Goal: Find specific page/section: Find specific page/section

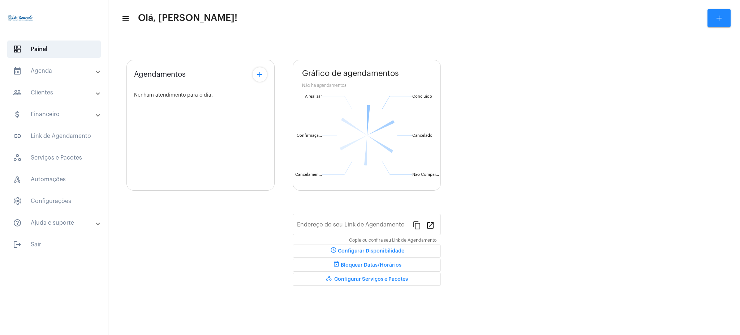
type input "[URL][DOMAIN_NAME][PERSON_NAME]"
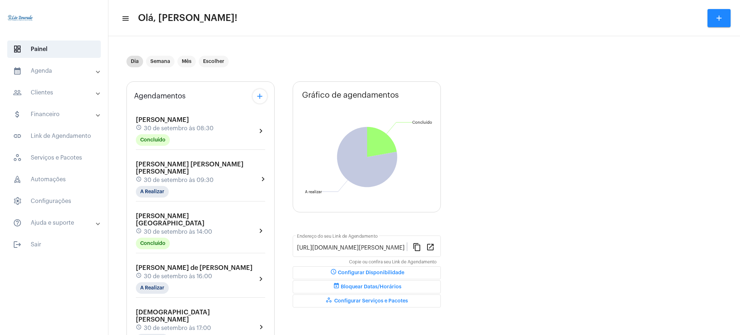
click at [77, 69] on mat-panel-title "calendar_month_outlined Agenda" at bounding box center [54, 70] width 83 height 9
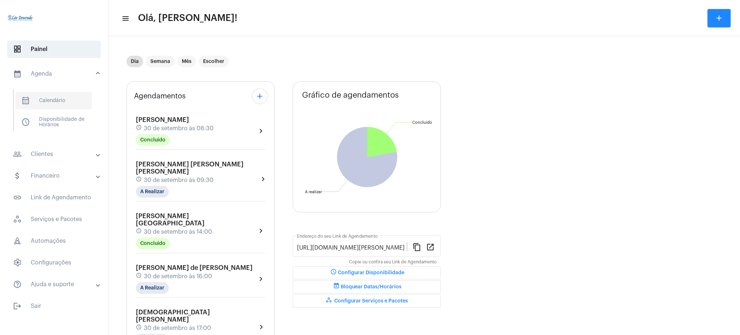
click at [50, 94] on span "calendar_month_outlined Calendário" at bounding box center [54, 100] width 76 height 17
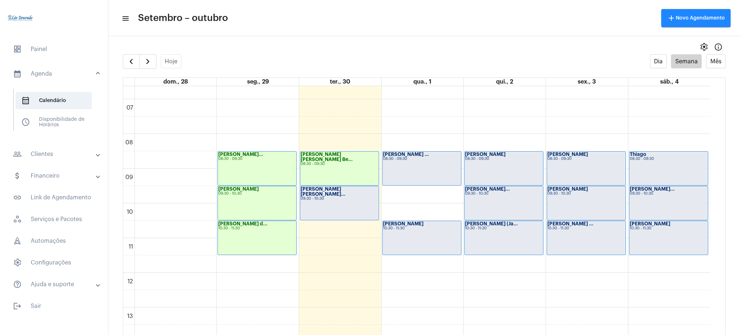
scroll to position [221, 0]
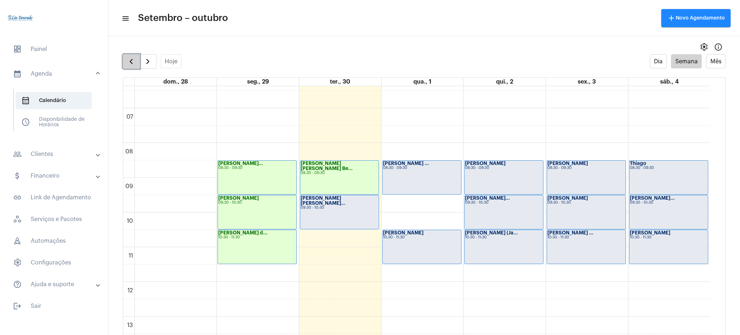
click at [137, 60] on button "button" at bounding box center [131, 61] width 17 height 14
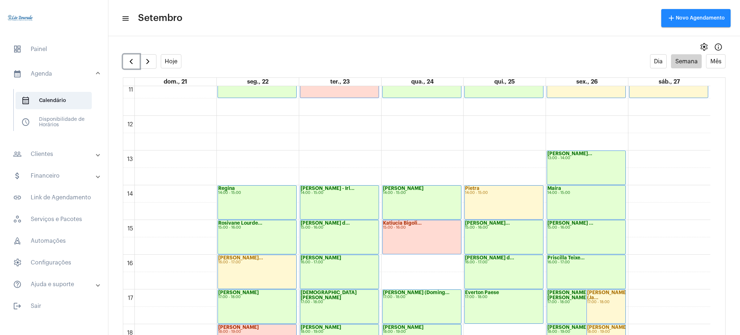
scroll to position [388, 0]
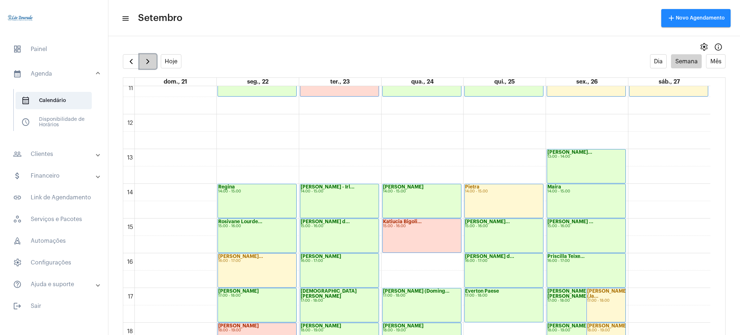
click at [145, 60] on span "button" at bounding box center [147, 61] width 9 height 9
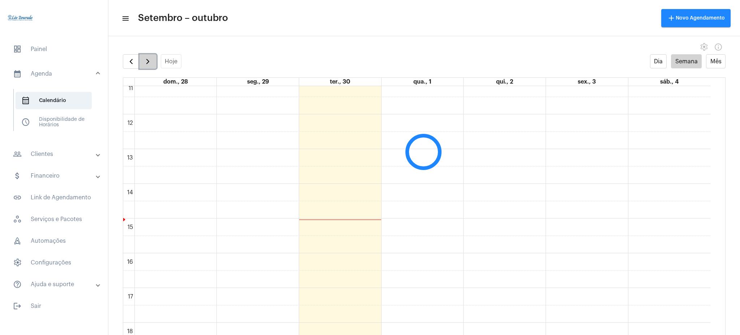
scroll to position [209, 0]
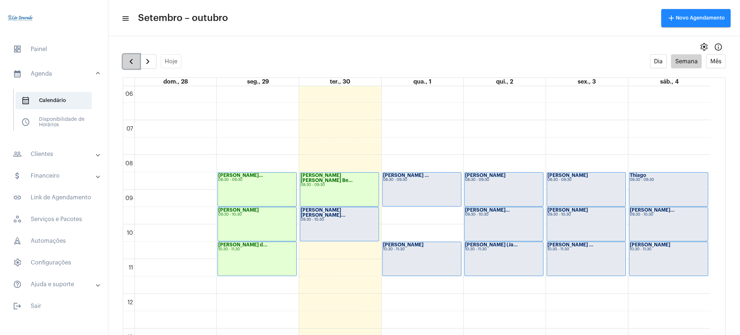
click at [135, 66] on button "button" at bounding box center [131, 61] width 17 height 14
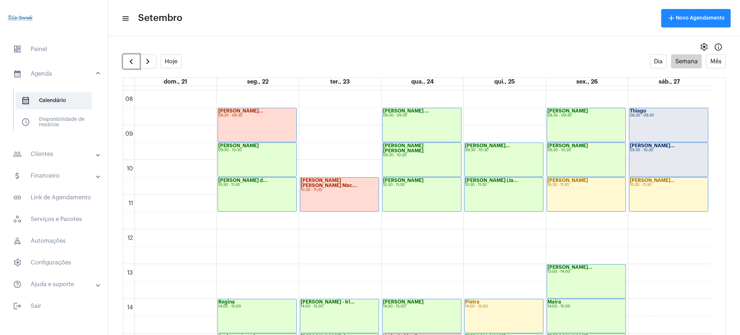
scroll to position [209, 0]
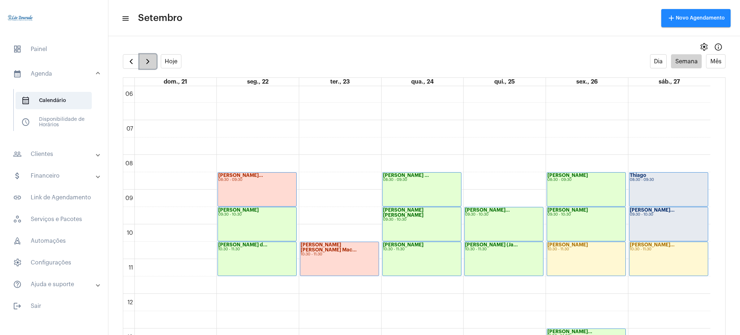
click at [153, 57] on button "button" at bounding box center [147, 61] width 17 height 14
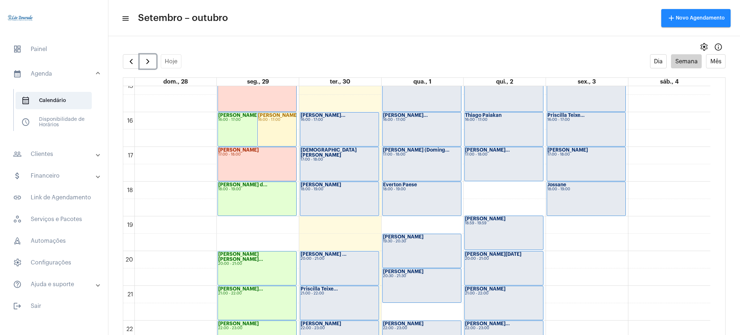
scroll to position [524, 0]
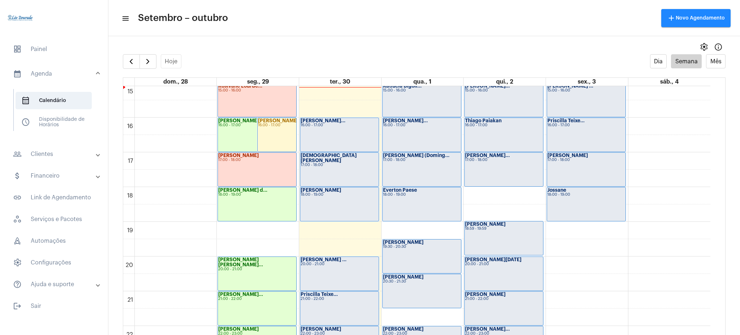
click at [33, 153] on mat-panel-title "people_outline Clientes" at bounding box center [54, 154] width 83 height 9
click at [53, 124] on span "people_outline Meus Clientes" at bounding box center [54, 123] width 76 height 17
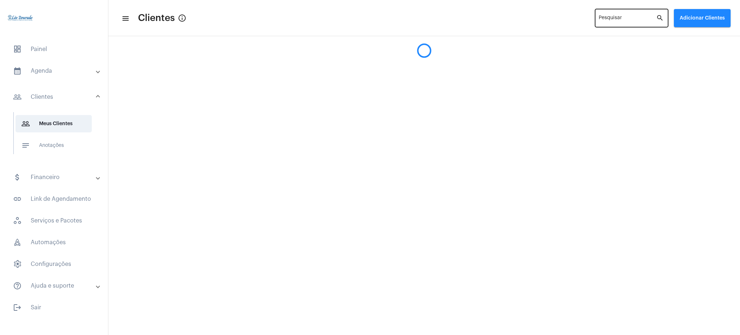
click at [642, 16] on div "Pesquisar" at bounding box center [627, 18] width 57 height 20
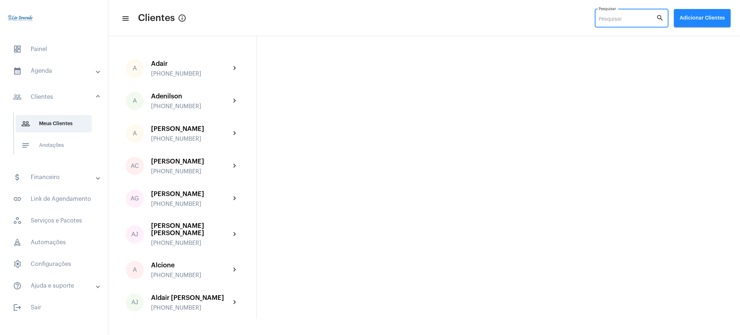
click at [614, 18] on input "Pesquisar" at bounding box center [627, 20] width 57 height 6
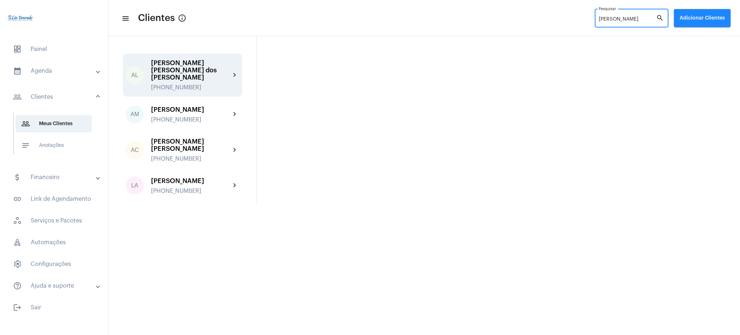
type input "andré"
click at [214, 86] on div "AL André Luís Faustino dos Santos +5516997139426 chevron_right" at bounding box center [182, 74] width 119 height 43
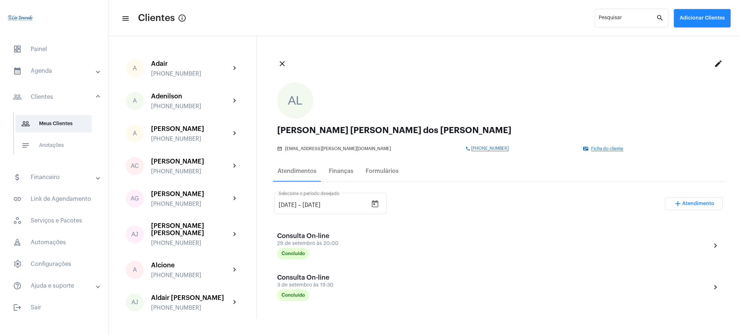
click at [59, 74] on mat-panel-title "calendar_month_outlined Agenda" at bounding box center [54, 70] width 83 height 9
click at [63, 97] on span "calendar_month_outlined Calendário" at bounding box center [54, 100] width 76 height 17
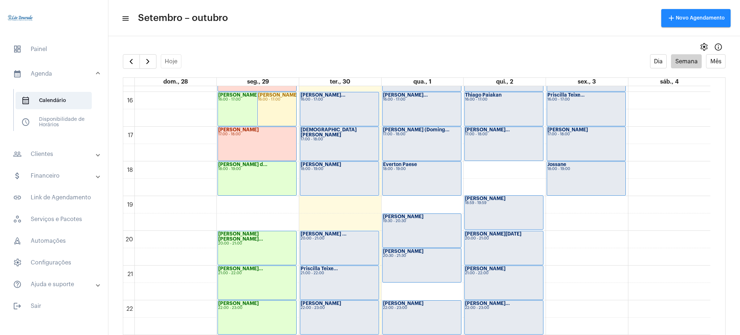
scroll to position [569, 0]
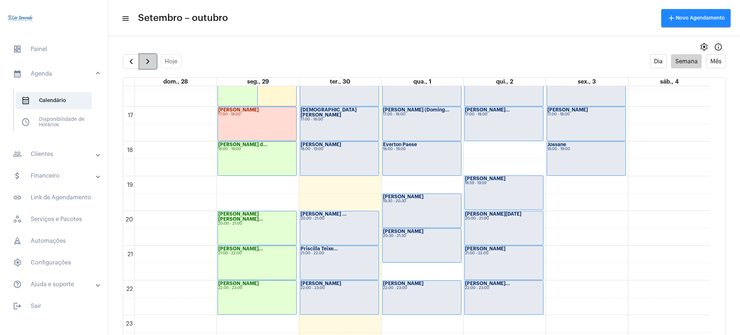
click at [145, 63] on span "button" at bounding box center [147, 61] width 9 height 9
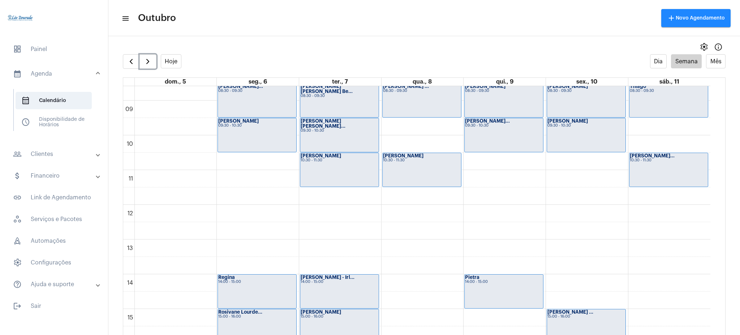
scroll to position [216, 0]
